Goal: Navigation & Orientation: Find specific page/section

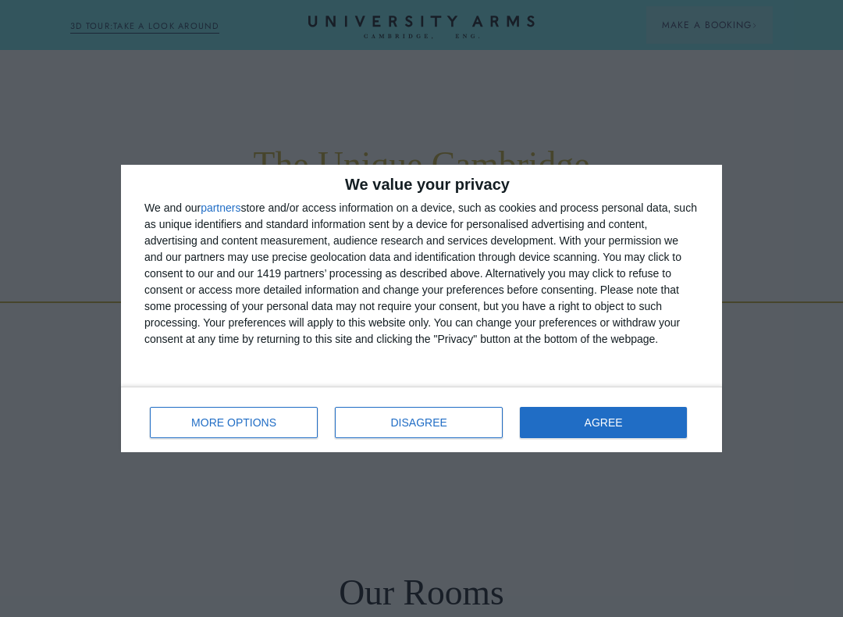
scroll to position [600, 0]
click at [579, 424] on button "AGREE" at bounding box center [603, 422] width 167 height 31
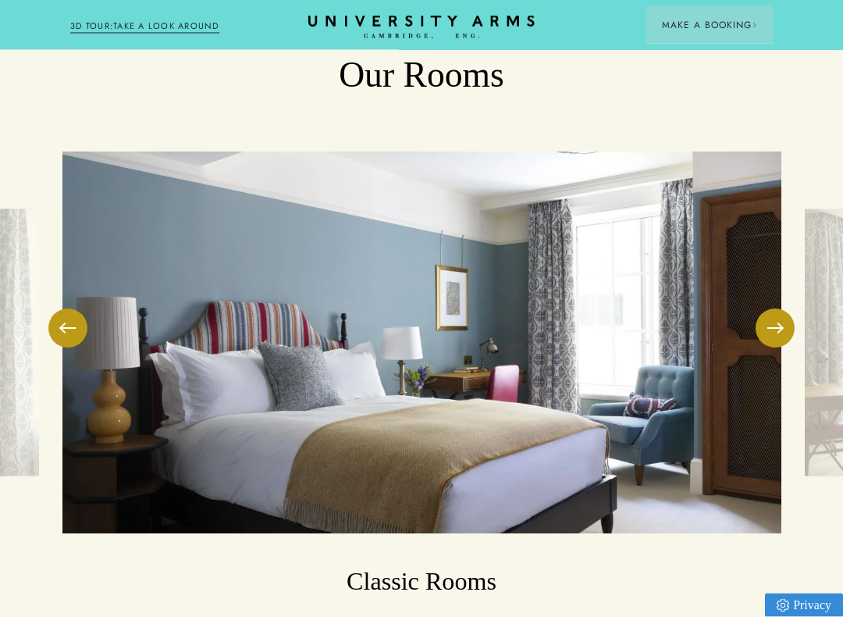
scroll to position [1116, 0]
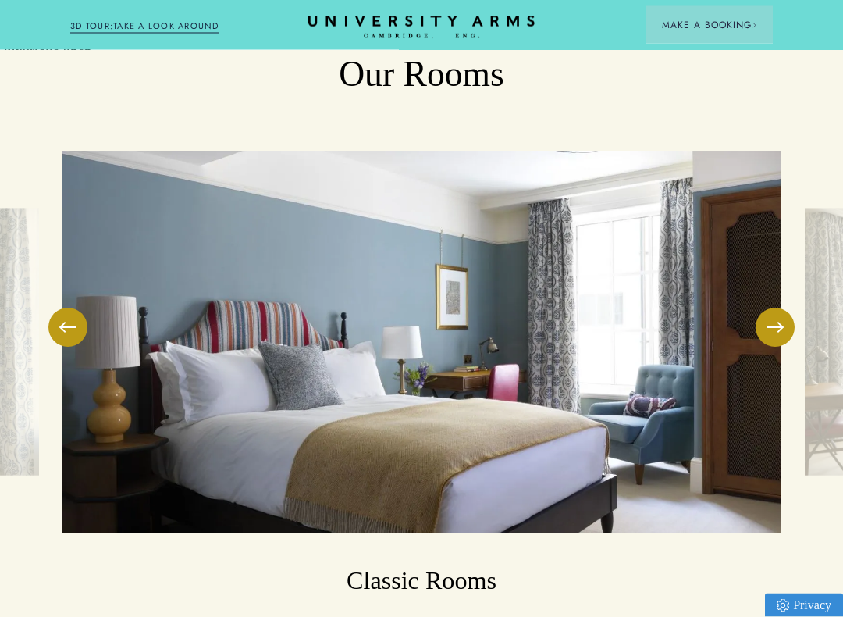
click at [768, 322] on button at bounding box center [775, 327] width 39 height 39
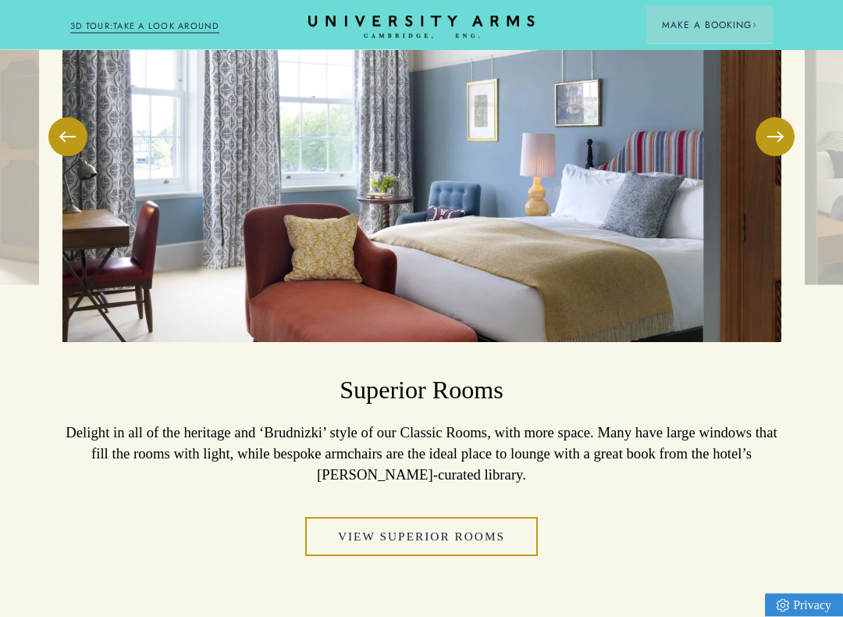
scroll to position [1309, 0]
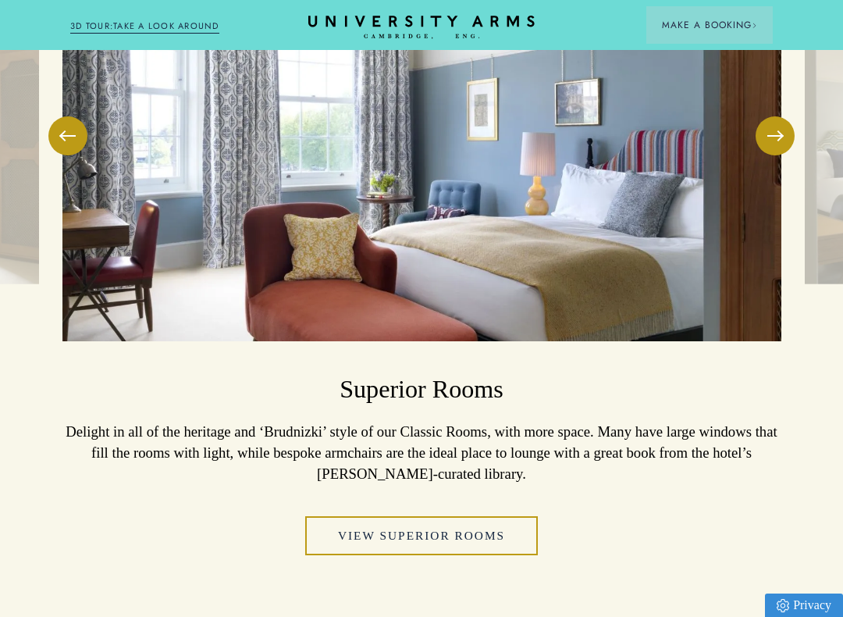
click at [780, 130] on button at bounding box center [775, 135] width 39 height 39
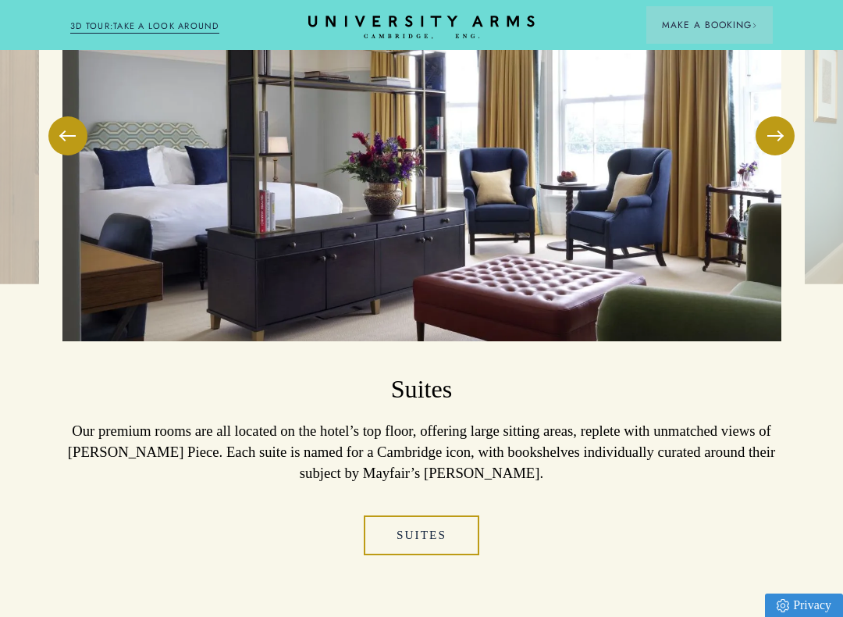
click at [781, 135] on button at bounding box center [775, 135] width 39 height 39
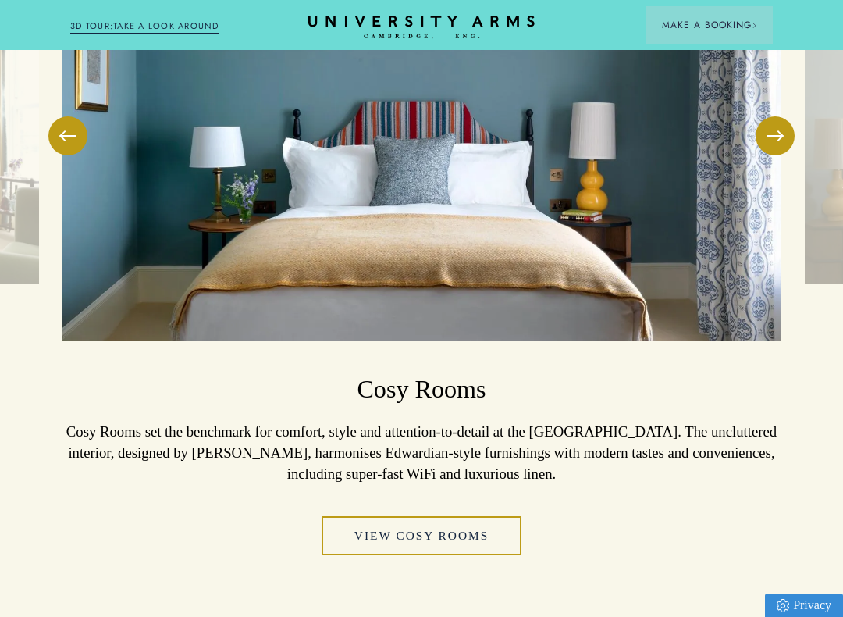
click at [777, 134] on button at bounding box center [775, 135] width 39 height 39
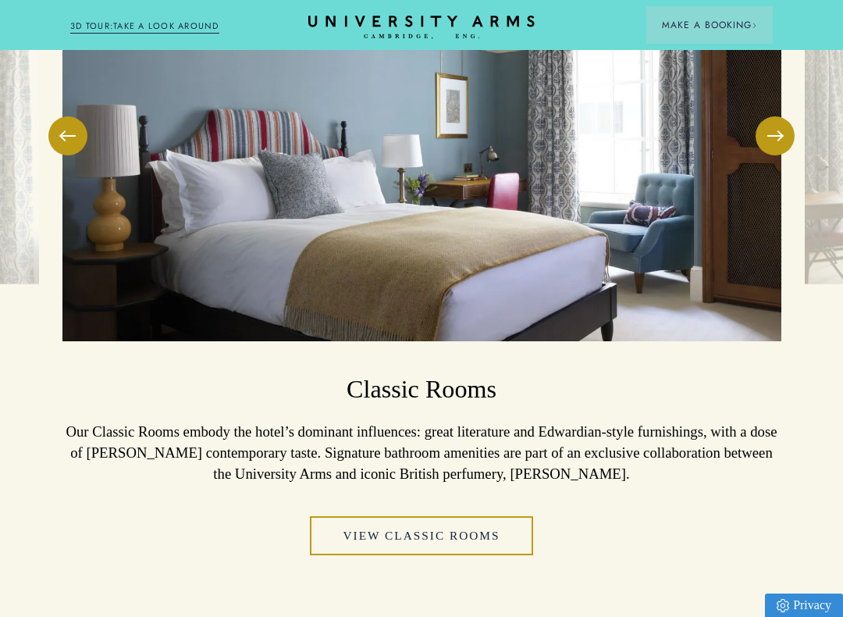
click at [776, 133] on button at bounding box center [775, 135] width 39 height 39
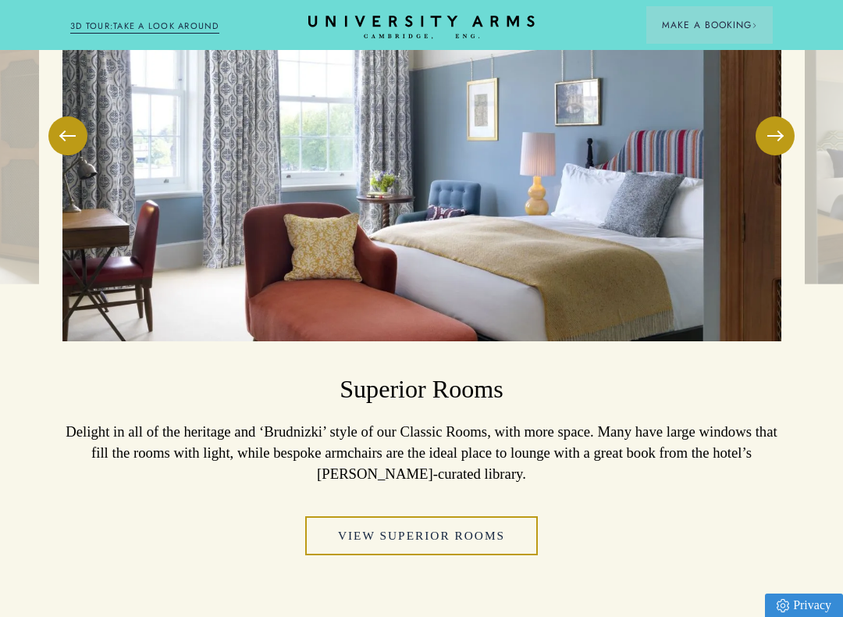
click at [772, 140] on button at bounding box center [775, 135] width 39 height 39
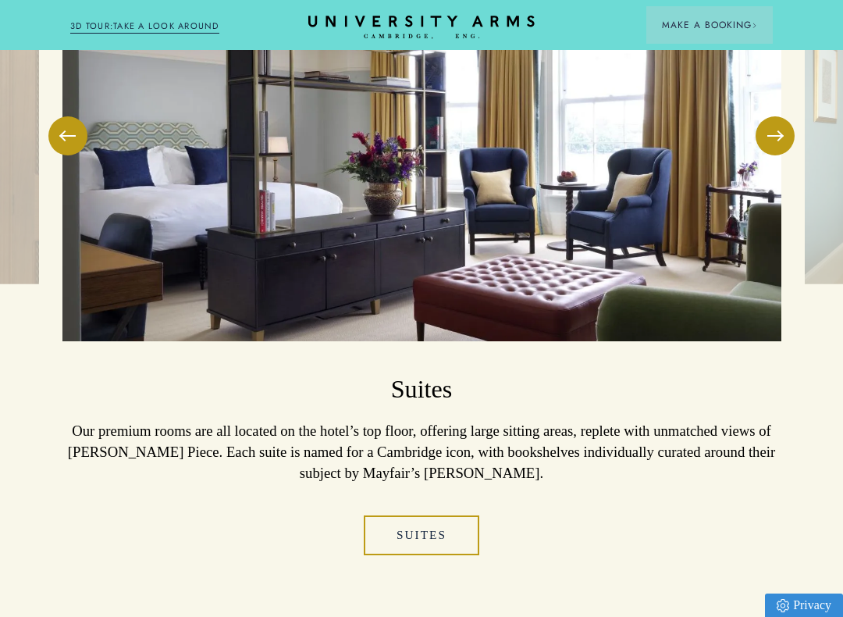
click at [775, 142] on button at bounding box center [775, 135] width 39 height 39
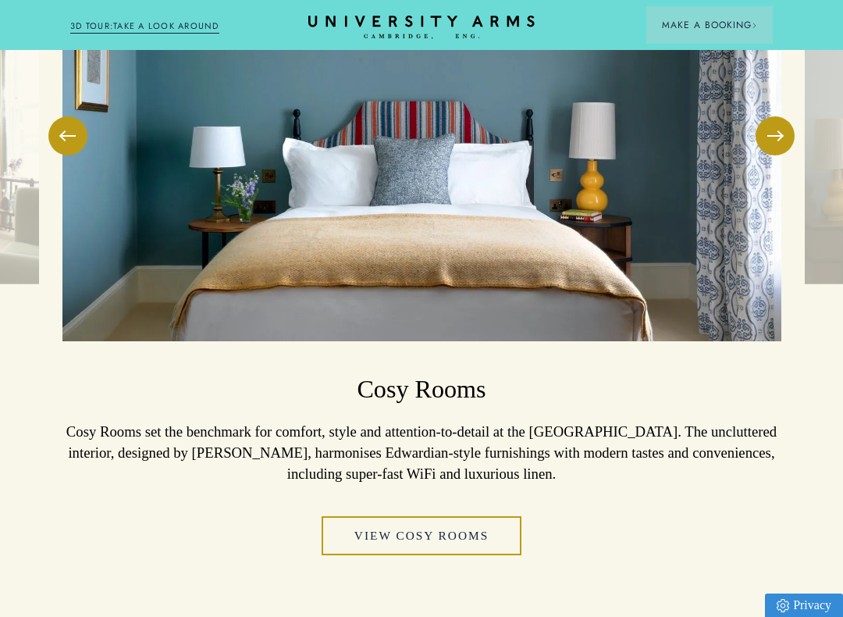
click at [779, 138] on button at bounding box center [775, 135] width 39 height 39
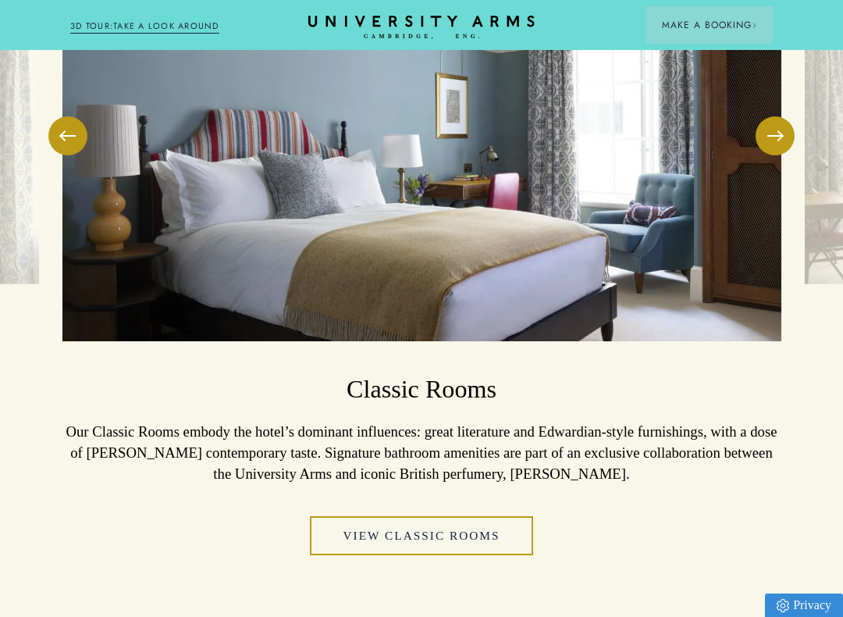
click at [789, 136] on button at bounding box center [775, 135] width 39 height 39
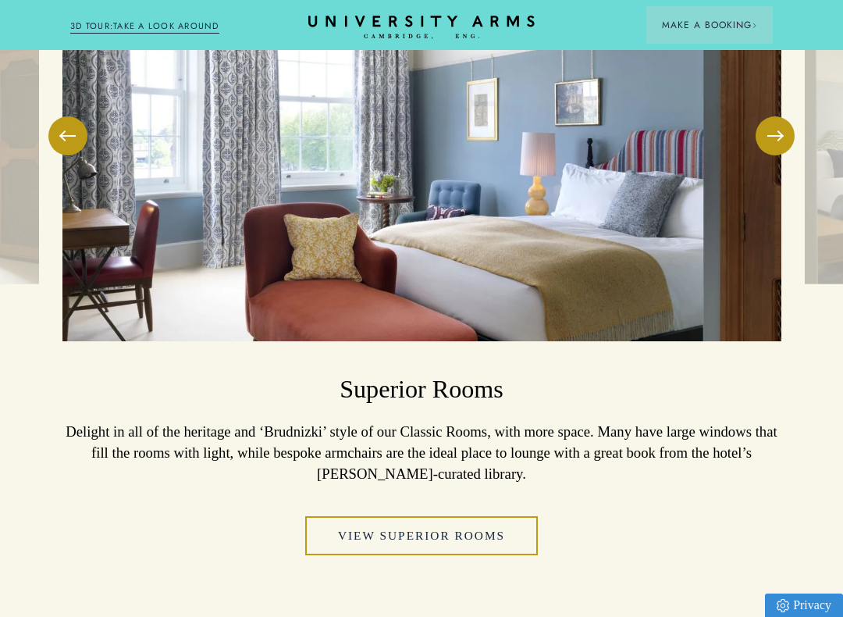
click at [775, 133] on button at bounding box center [775, 135] width 39 height 39
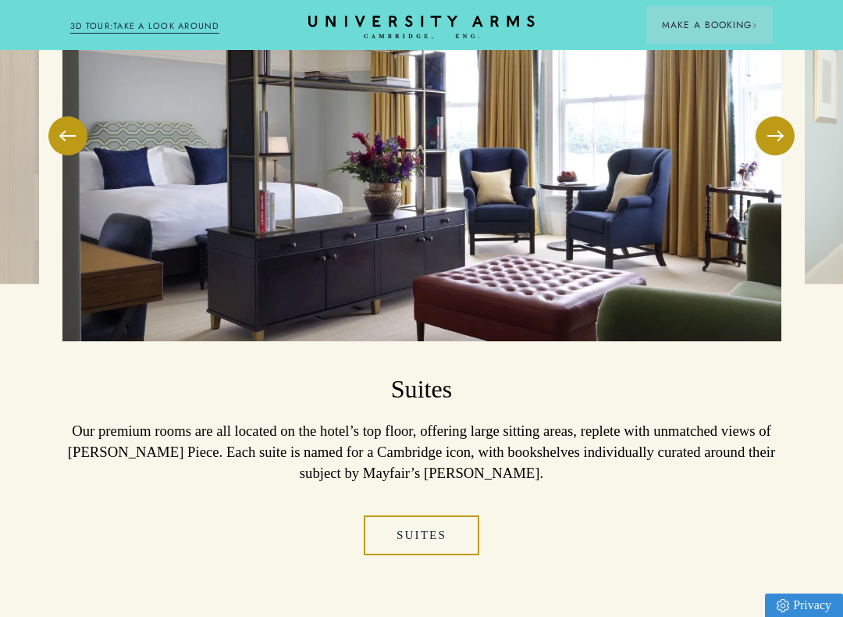
click at [777, 141] on button at bounding box center [775, 135] width 39 height 39
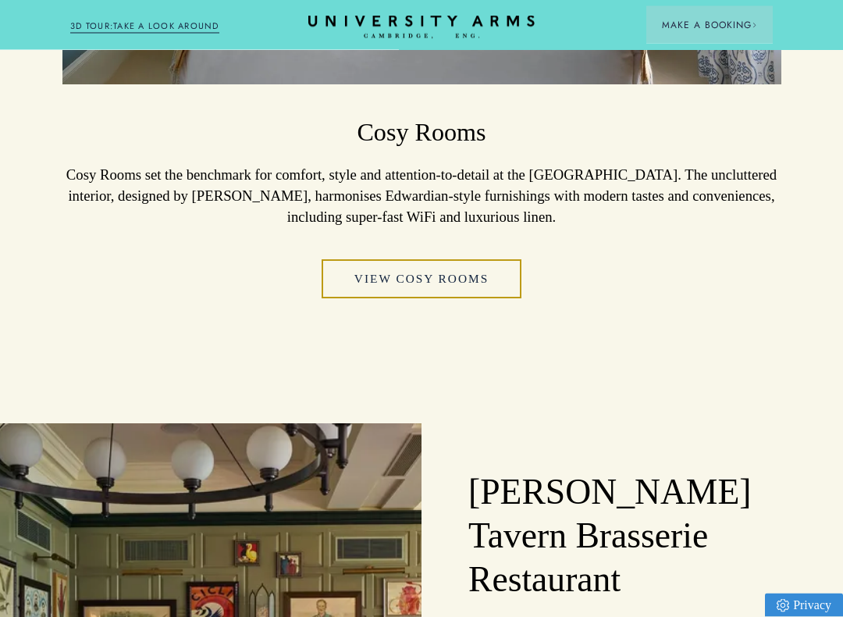
click at [433, 278] on link "View Cosy Rooms" at bounding box center [422, 280] width 200 height 40
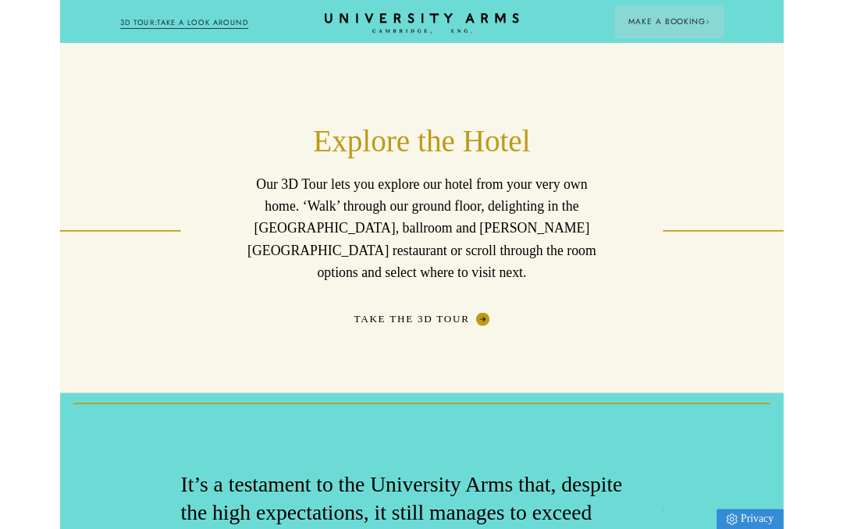
scroll to position [2288, 0]
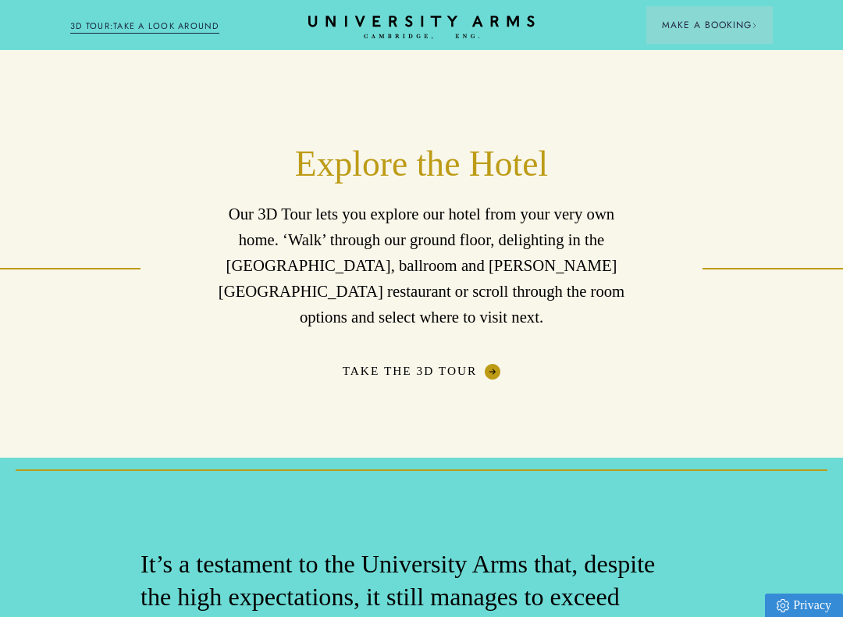
click at [473, 364] on link "Take the 3D Tour" at bounding box center [422, 372] width 158 height 16
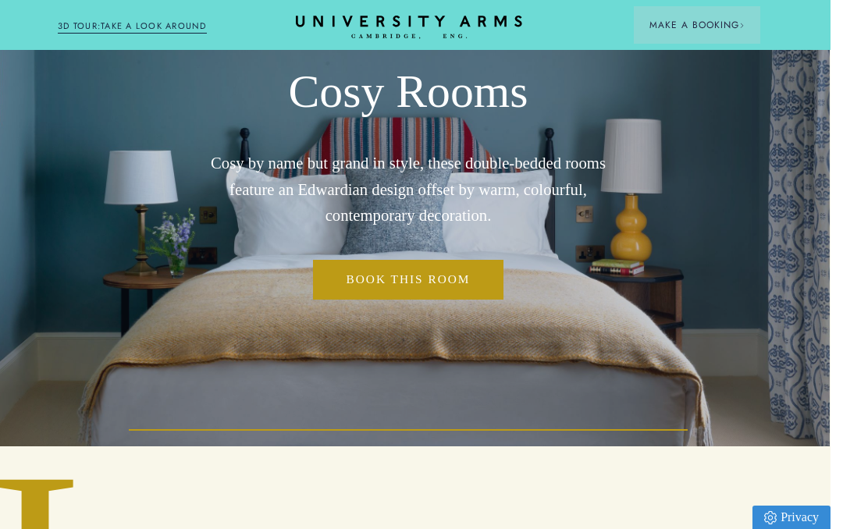
scroll to position [0, 1]
